Goal: Task Accomplishment & Management: Manage account settings

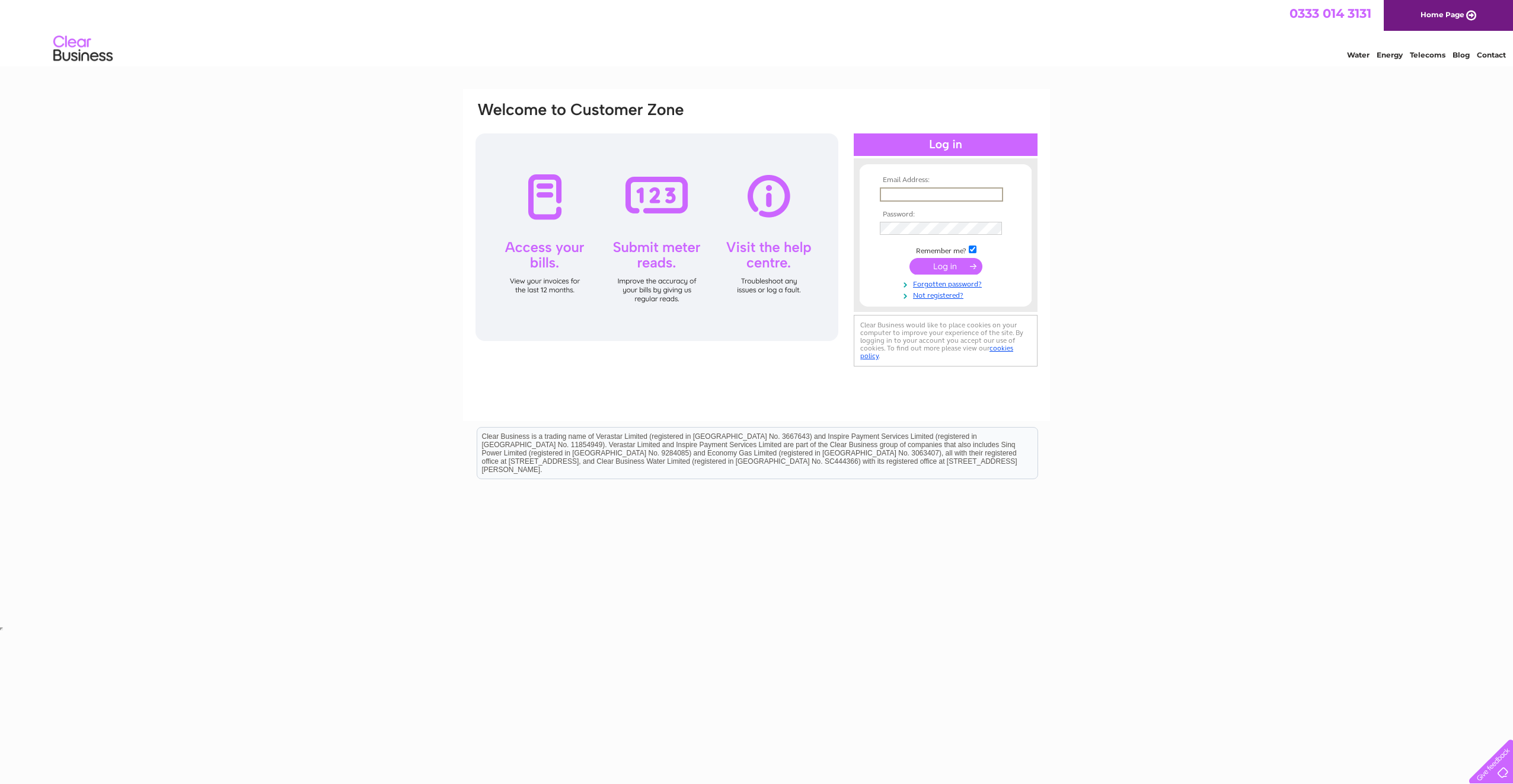
type input "[PERSON_NAME][EMAIL_ADDRESS][DOMAIN_NAME]"
click at [910, 258] on input "submit" at bounding box center [946, 266] width 73 height 17
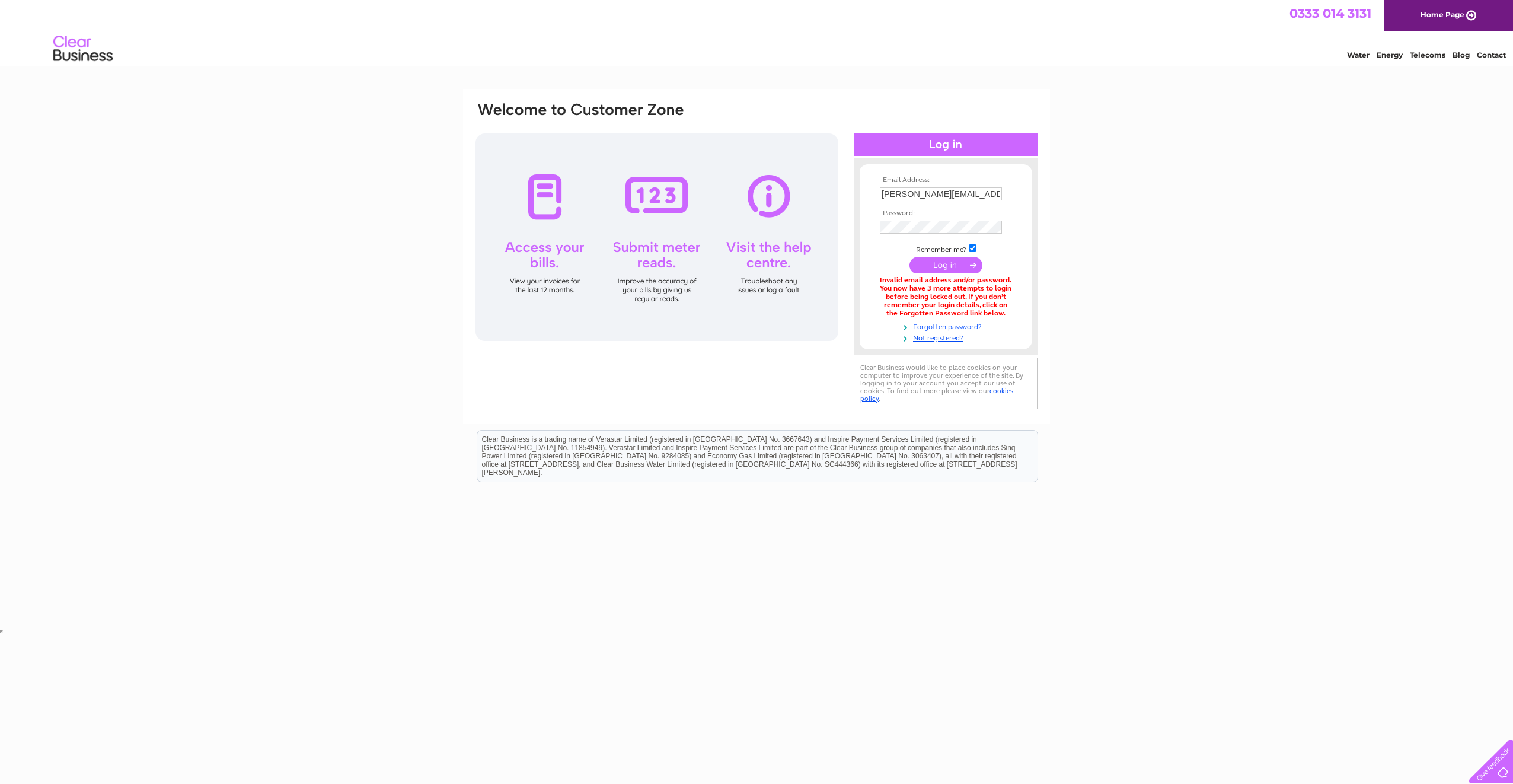
click at [954, 325] on link "Forgotten password?" at bounding box center [947, 325] width 134 height 11
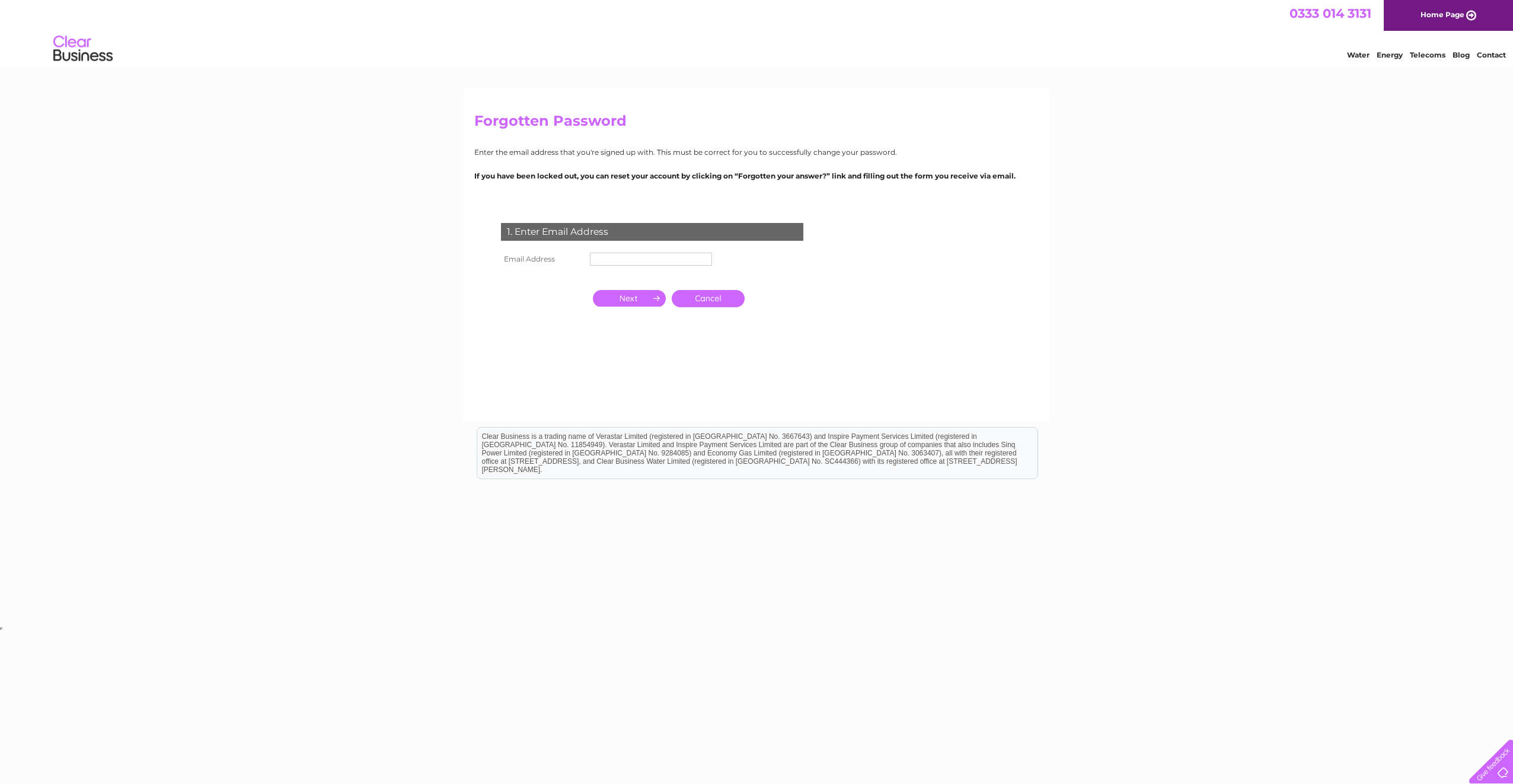
click at [667, 262] on input "text" at bounding box center [651, 258] width 122 height 13
type input "[PERSON_NAME][EMAIL_ADDRESS][DOMAIN_NAME]"
click at [636, 297] on input "button" at bounding box center [630, 299] width 73 height 17
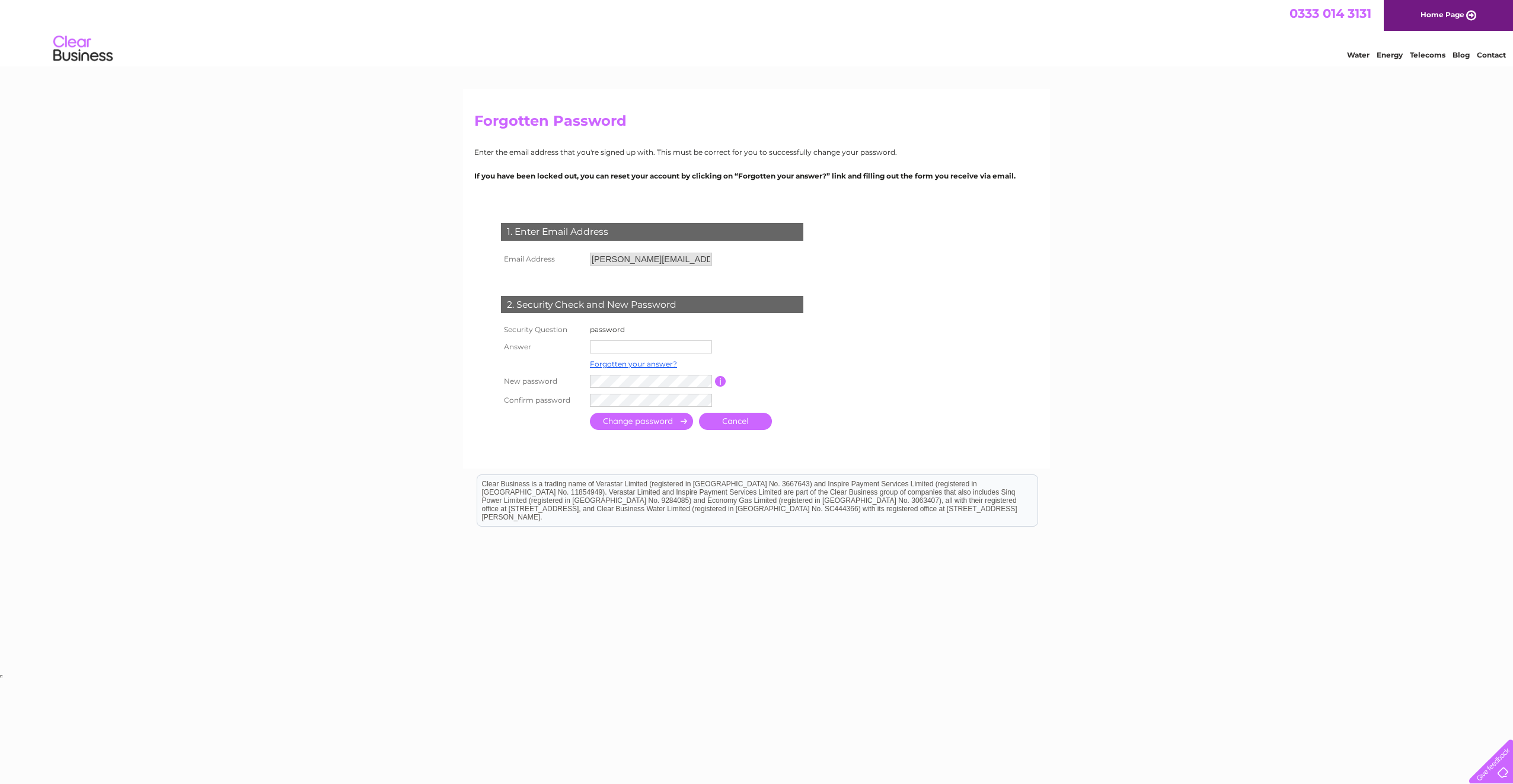
click at [630, 345] on input "text" at bounding box center [651, 346] width 122 height 13
drag, startPoint x: 632, startPoint y: 345, endPoint x: 549, endPoint y: 347, distance: 83.0
click at [555, 350] on tr "Answer coutts123" at bounding box center [665, 347] width 335 height 20
type input "Coutts123"
click at [721, 376] on input "button" at bounding box center [721, 382] width 11 height 11
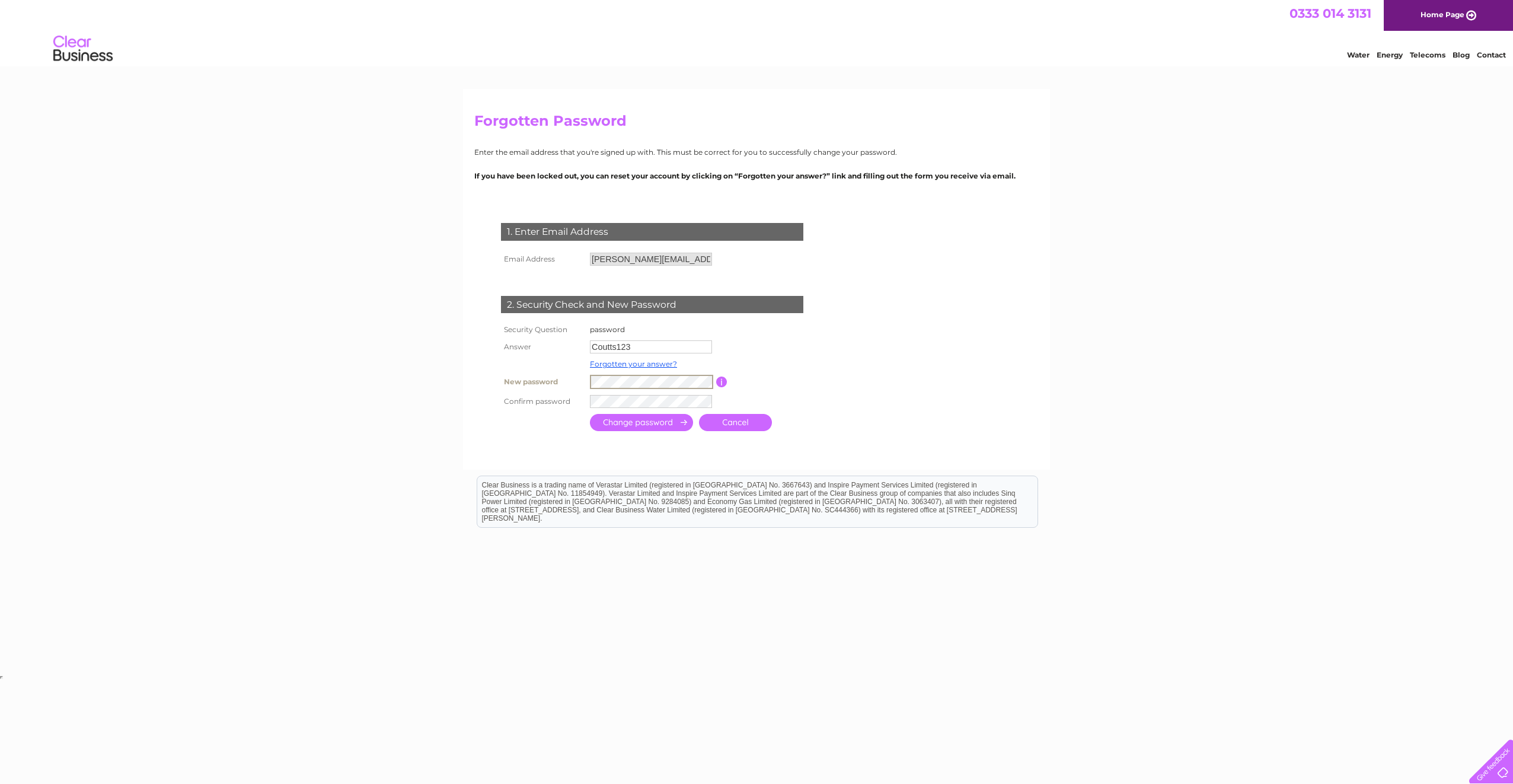
click at [462, 410] on div "Forgotten Password Enter the email address that you're signed up with. This mus…" at bounding box center [756, 381] width 1513 height 584
click at [604, 423] on input "submit" at bounding box center [641, 422] width 103 height 17
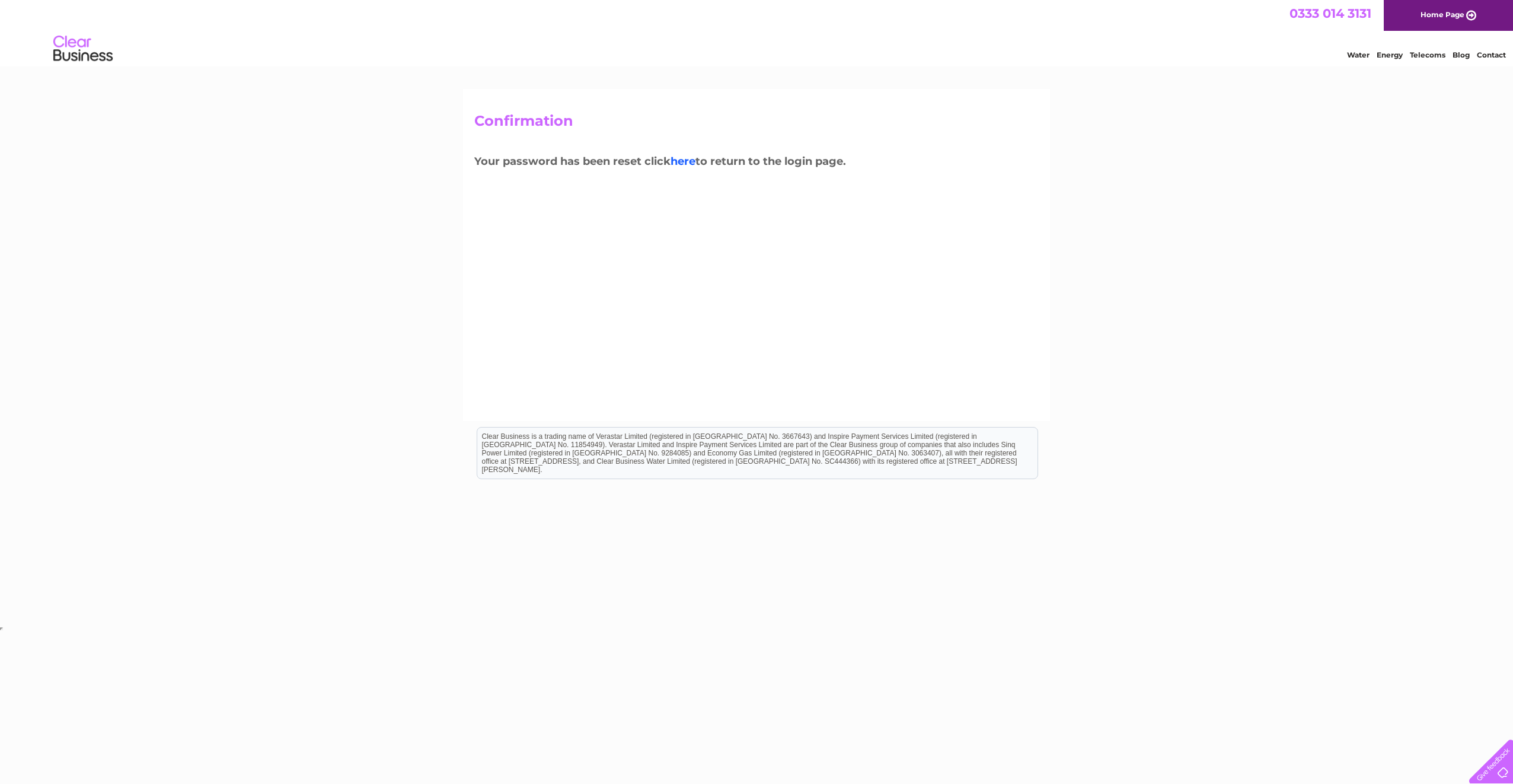
click at [682, 161] on link "here" at bounding box center [683, 161] width 25 height 13
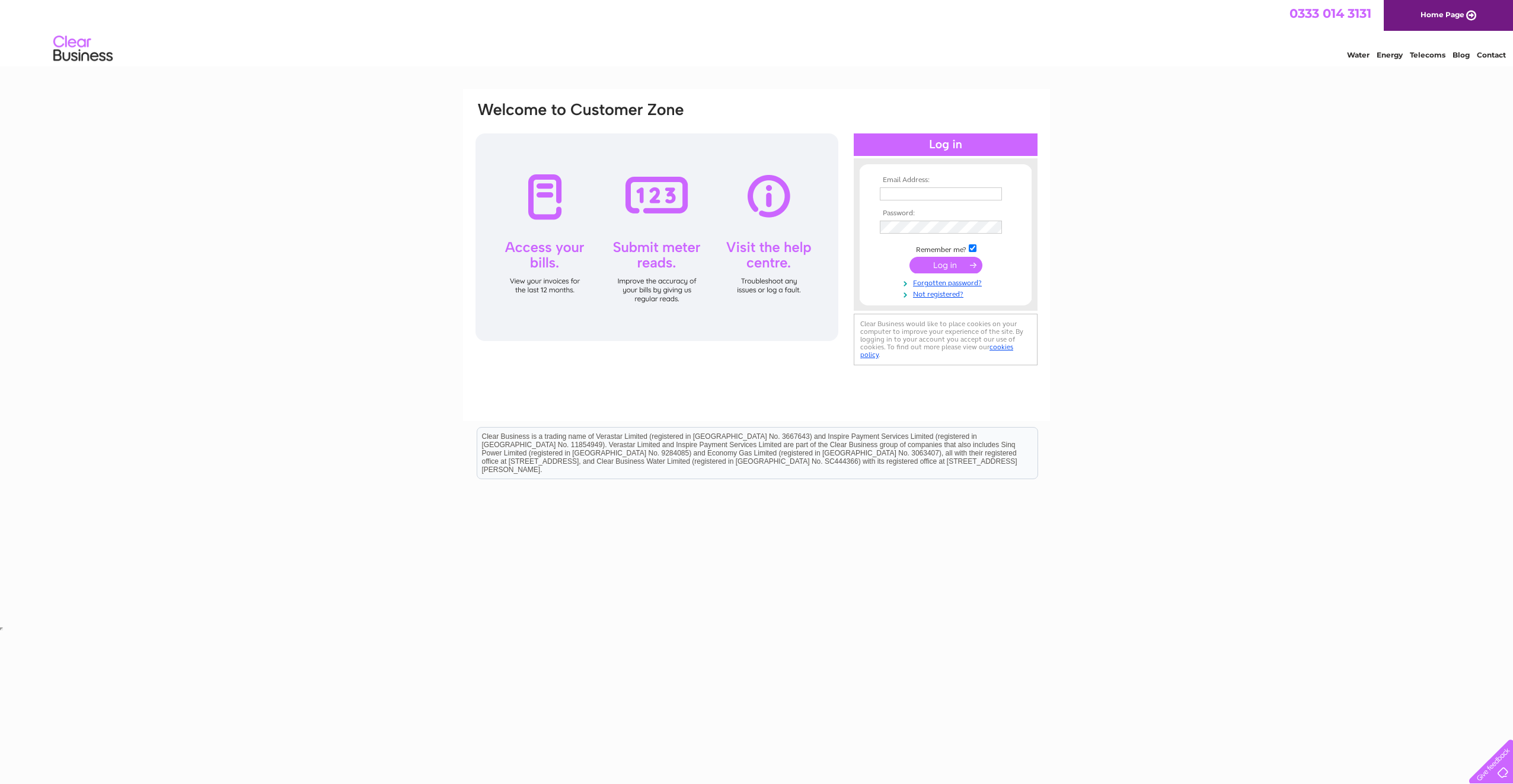
click at [981, 196] on input "text" at bounding box center [941, 194] width 122 height 13
type input "[PERSON_NAME][EMAIL_ADDRESS][DOMAIN_NAME]"
click at [910, 258] on input "submit" at bounding box center [946, 266] width 73 height 17
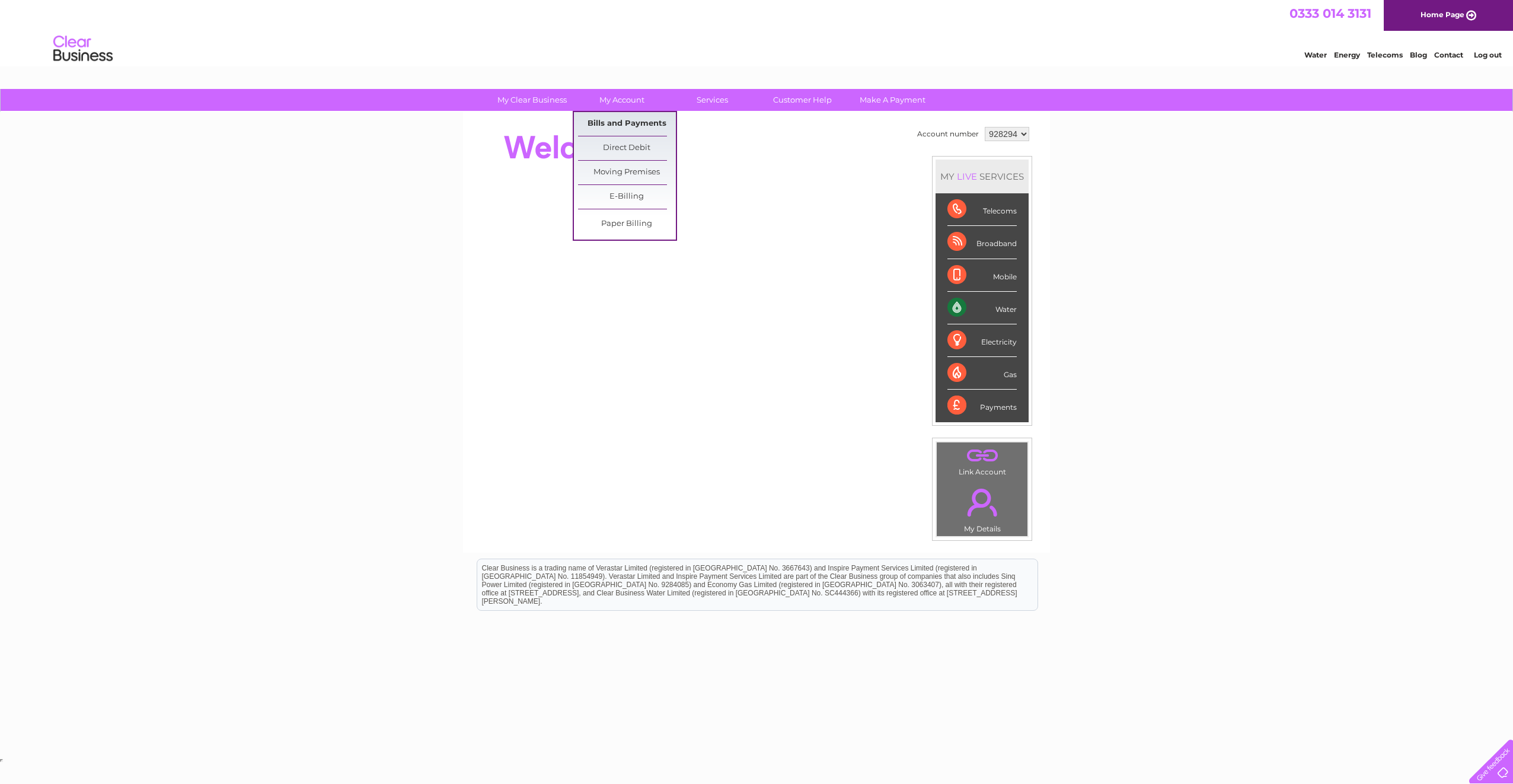
click at [620, 117] on link "Bills and Payments" at bounding box center [627, 123] width 98 height 24
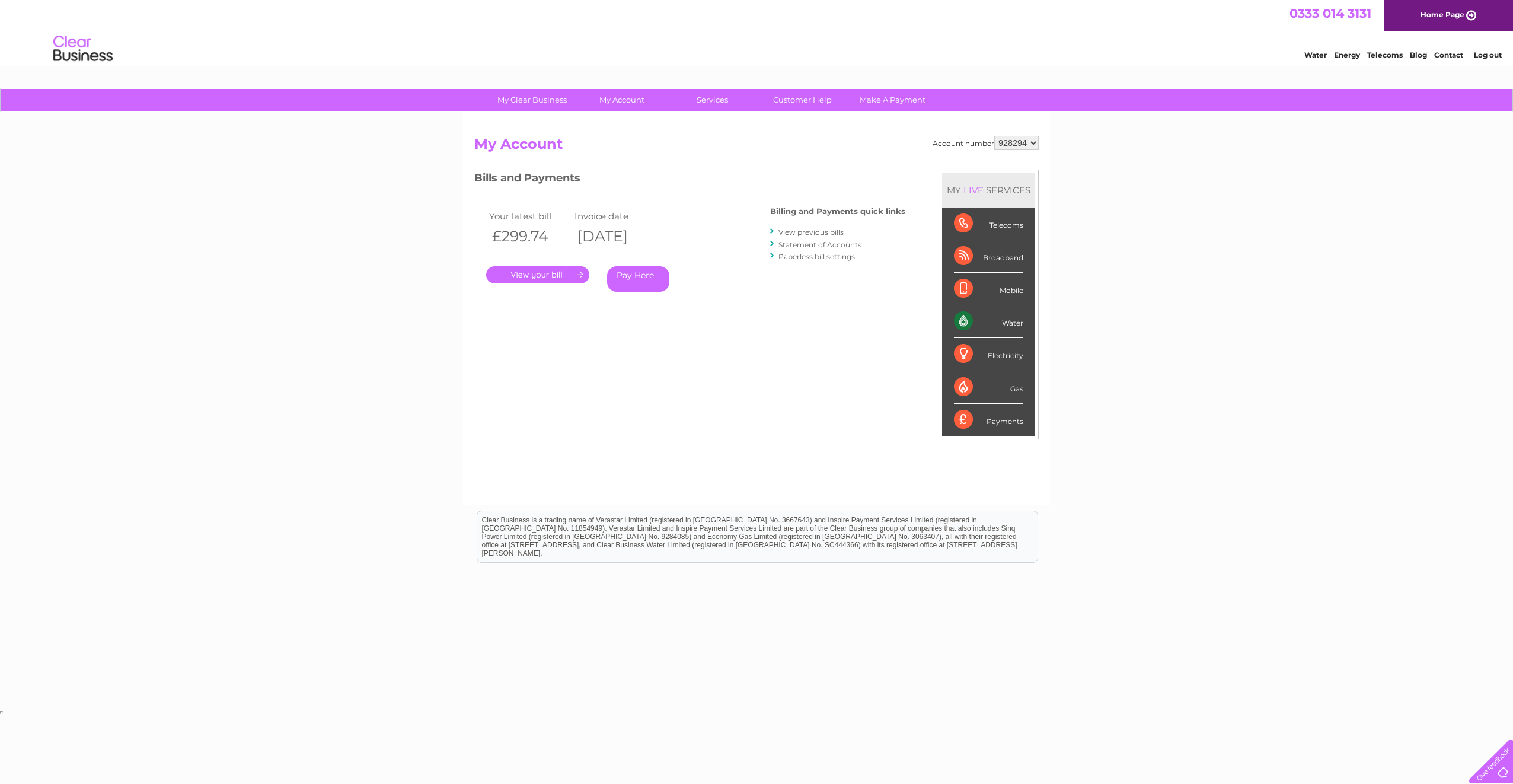
click at [545, 271] on link "." at bounding box center [537, 275] width 103 height 17
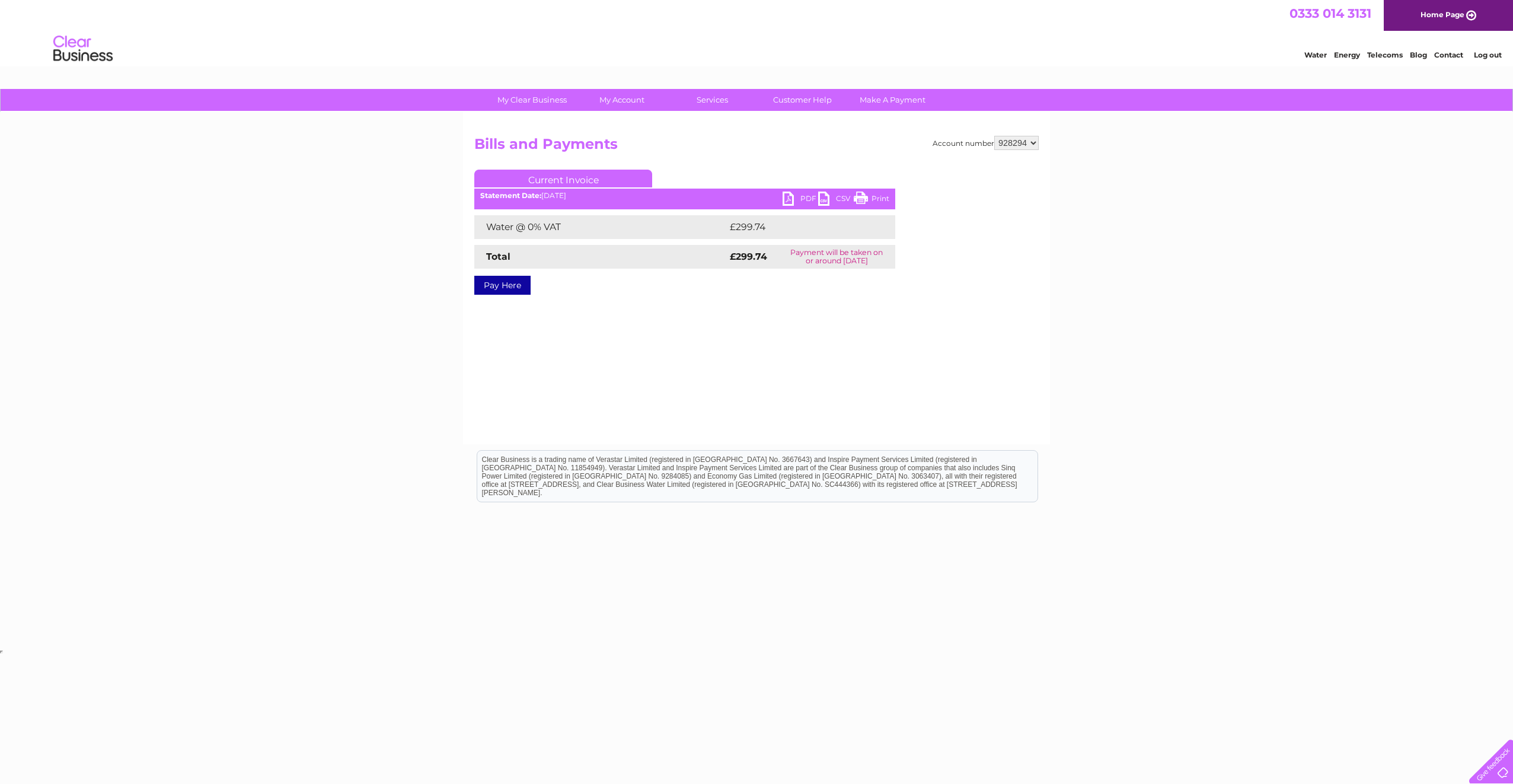
click at [789, 194] on link "PDF" at bounding box center [800, 200] width 36 height 17
click at [1494, 55] on link "Log out" at bounding box center [1487, 55] width 28 height 9
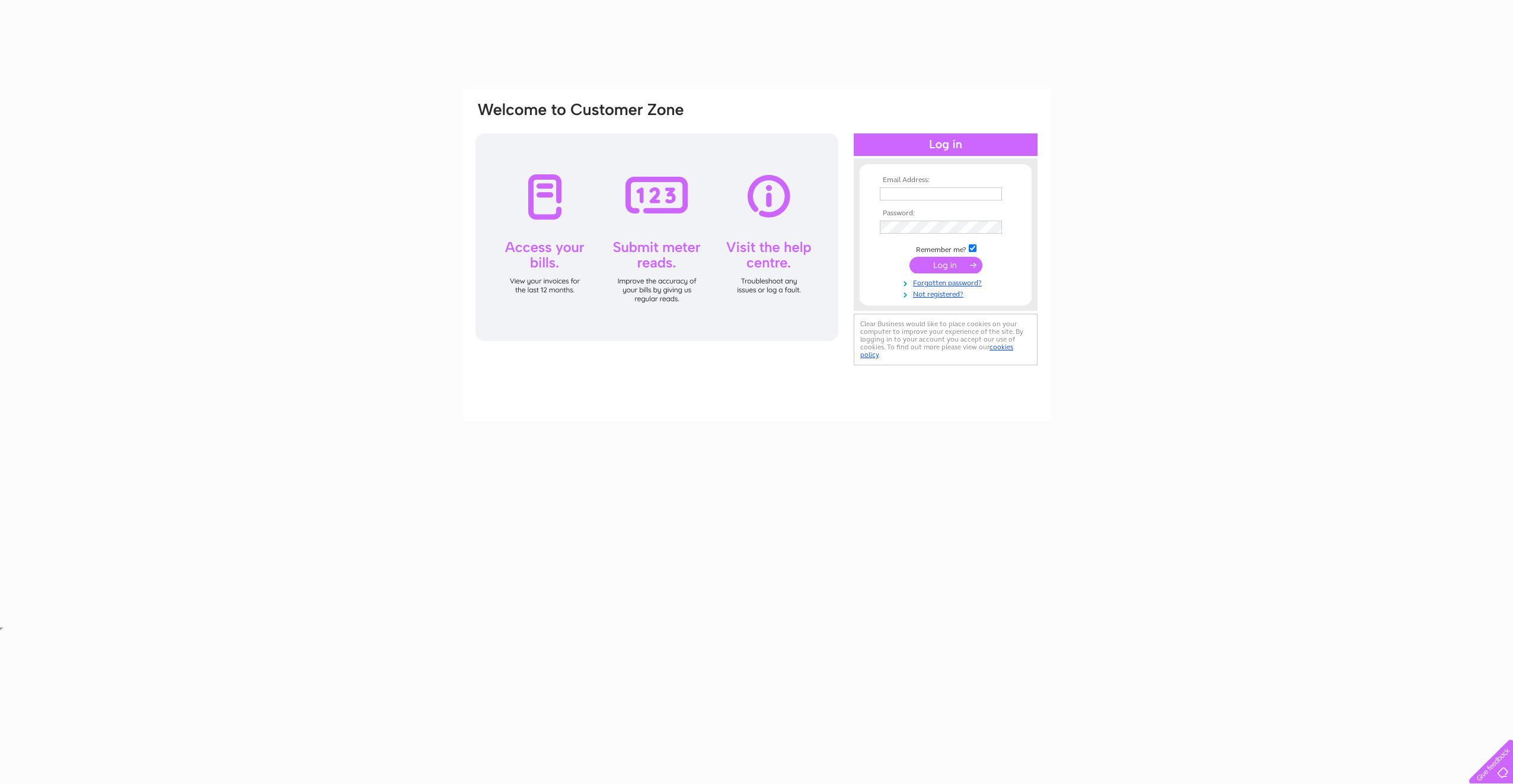
type input "sharon@vector-supplies.ltd.uk"
